Goal: Navigation & Orientation: Find specific page/section

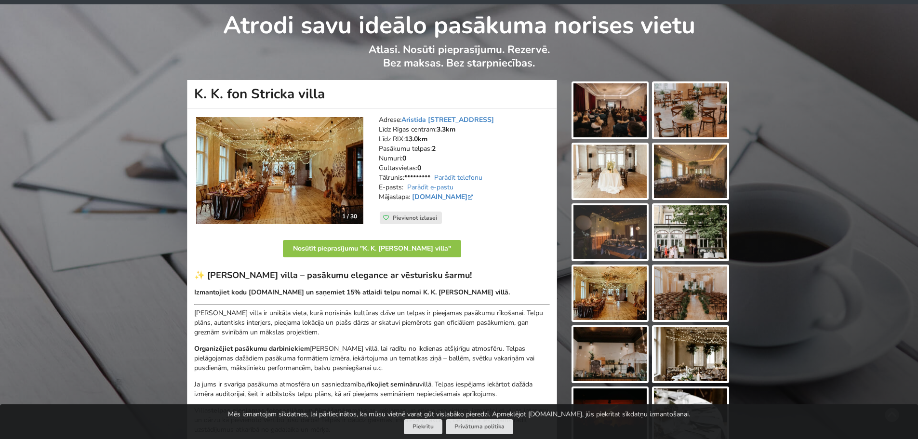
scroll to position [48, 0]
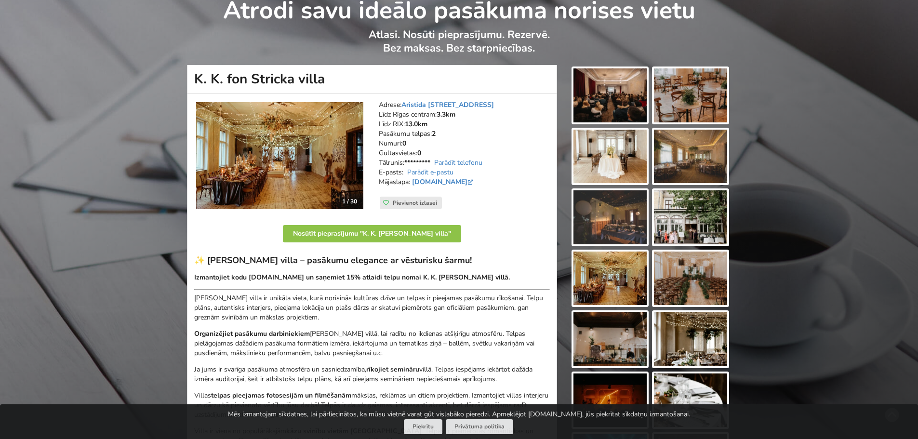
click at [309, 151] on img at bounding box center [279, 155] width 167 height 107
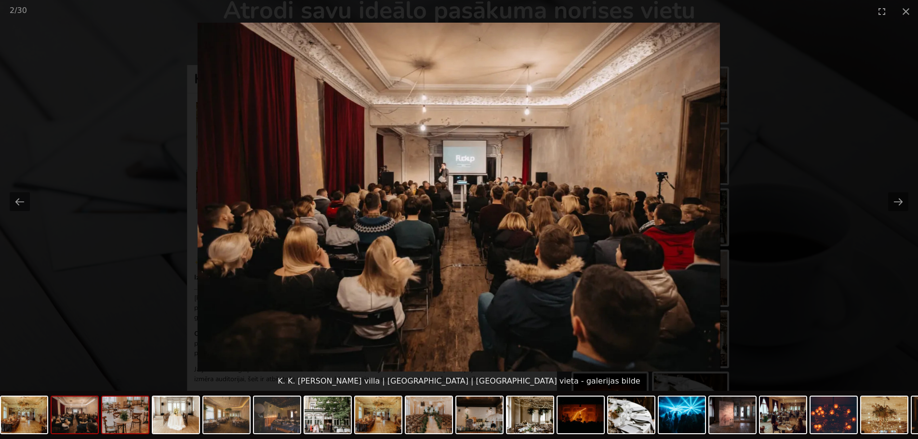
click at [124, 418] on img at bounding box center [125, 415] width 46 height 37
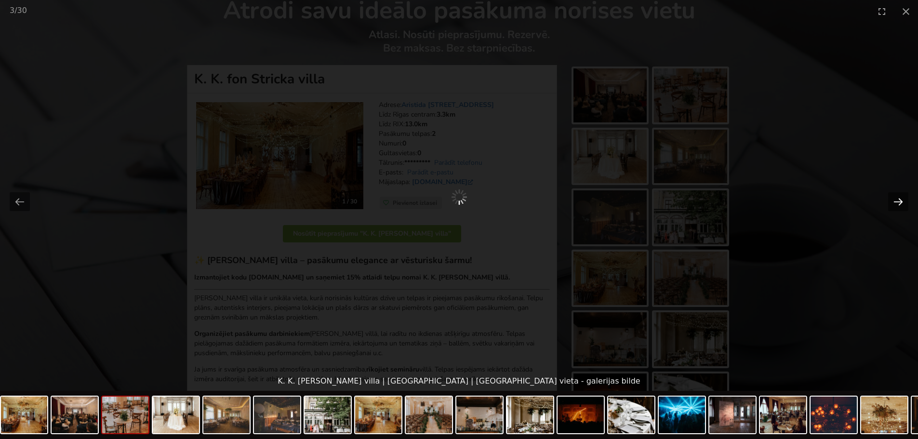
click at [901, 198] on button "Next slide" at bounding box center [898, 201] width 20 height 19
click at [901, 197] on button "Next slide" at bounding box center [898, 201] width 20 height 19
click at [177, 418] on img at bounding box center [176, 415] width 46 height 37
click at [688, 410] on img at bounding box center [682, 415] width 46 height 37
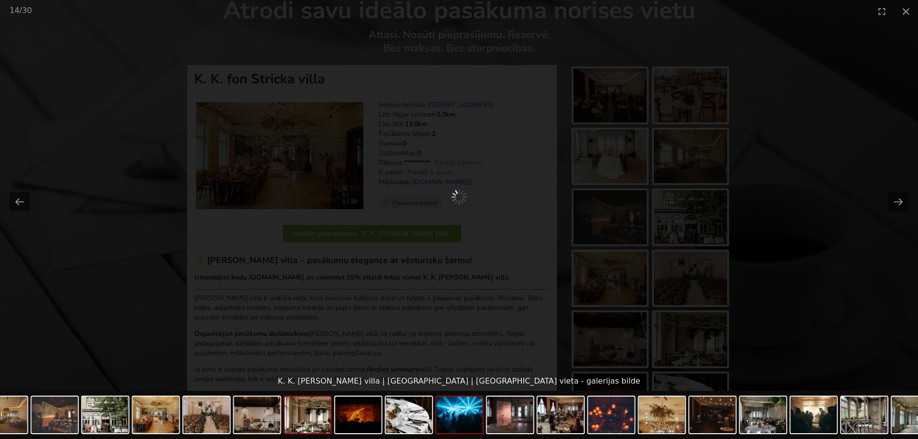
click at [328, 419] on img at bounding box center [308, 415] width 46 height 37
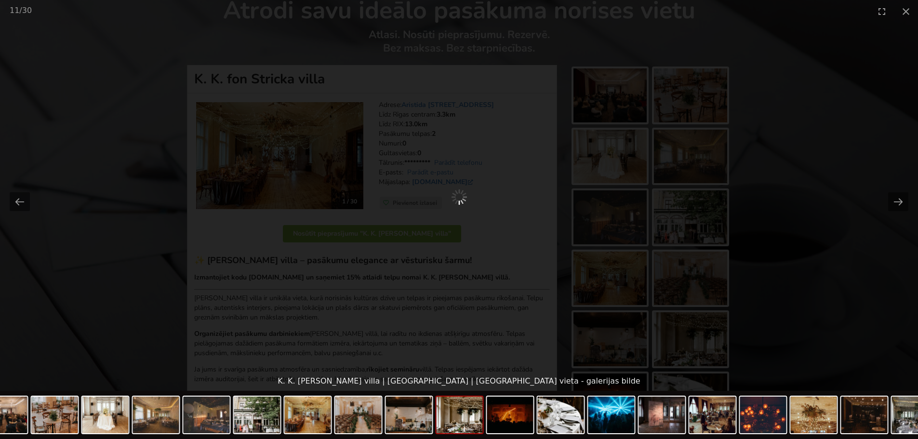
click at [472, 420] on img at bounding box center [460, 415] width 46 height 37
click at [471, 420] on img at bounding box center [460, 415] width 46 height 37
click at [372, 430] on img at bounding box center [358, 415] width 46 height 37
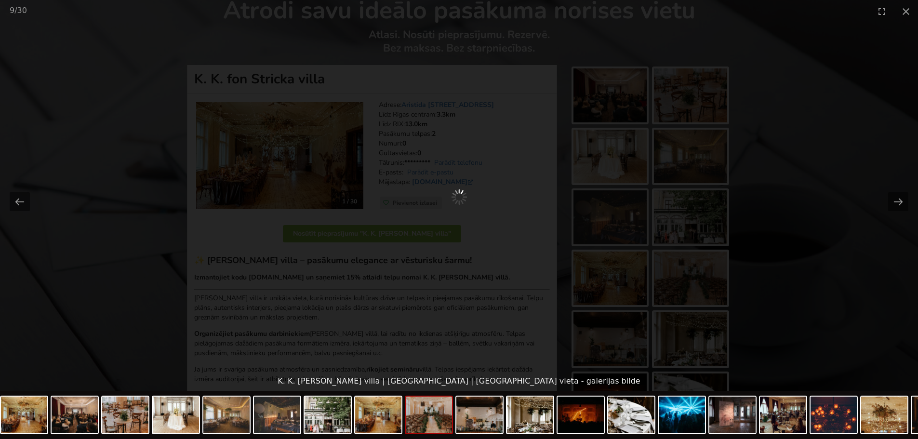
click at [423, 101] on div at bounding box center [459, 197] width 918 height 349
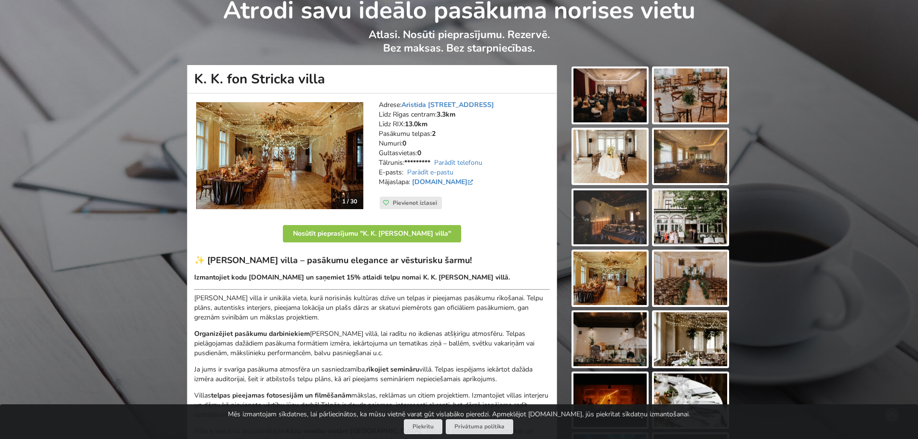
click at [695, 208] on img at bounding box center [690, 217] width 73 height 54
